Goal: Find specific page/section: Find specific page/section

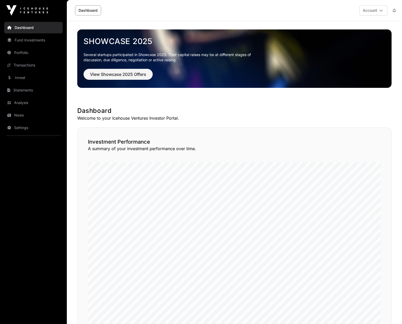
click at [17, 51] on link "Portfolio" at bounding box center [33, 52] width 58 height 11
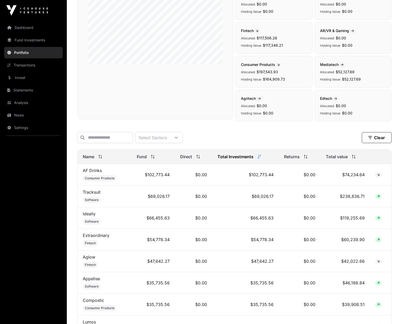
scroll to position [275, 0]
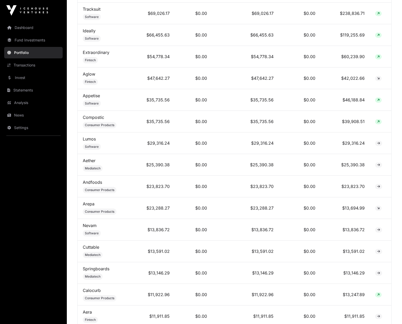
click at [88, 143] on td "Lumos Software" at bounding box center [104, 143] width 54 height 22
click at [88, 139] on link "Lumos" at bounding box center [89, 138] width 13 height 5
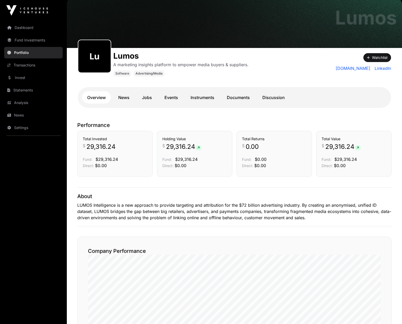
click at [232, 98] on link "Documents" at bounding box center [237, 97] width 33 height 13
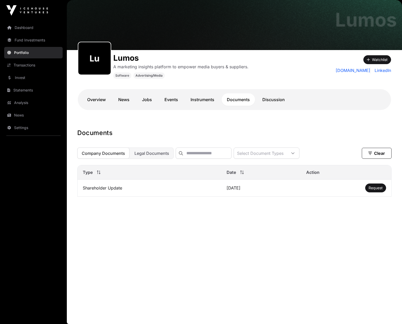
scroll to position [21, 0]
click at [153, 149] on button "Legal Documents" at bounding box center [152, 153] width 44 height 11
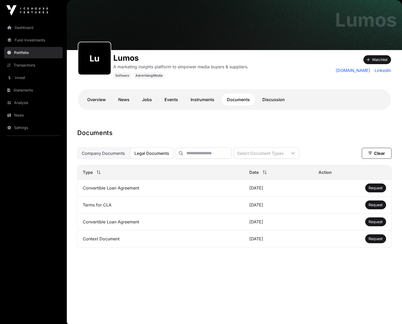
click at [101, 155] on span "Company Documents" at bounding box center [103, 153] width 43 height 5
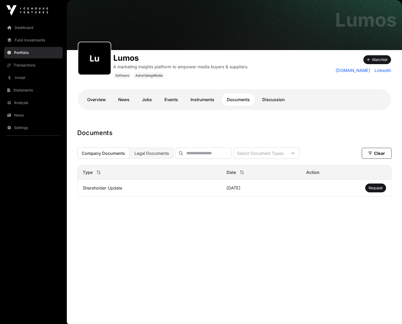
scroll to position [23, 0]
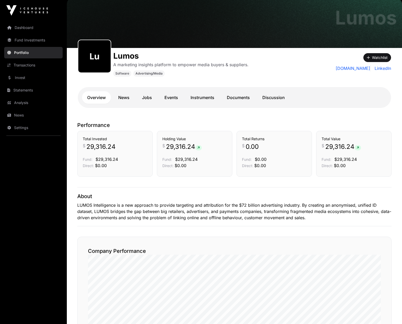
click at [17, 42] on link "Fund Investments" at bounding box center [33, 39] width 58 height 11
